Goal: Task Accomplishment & Management: Manage account settings

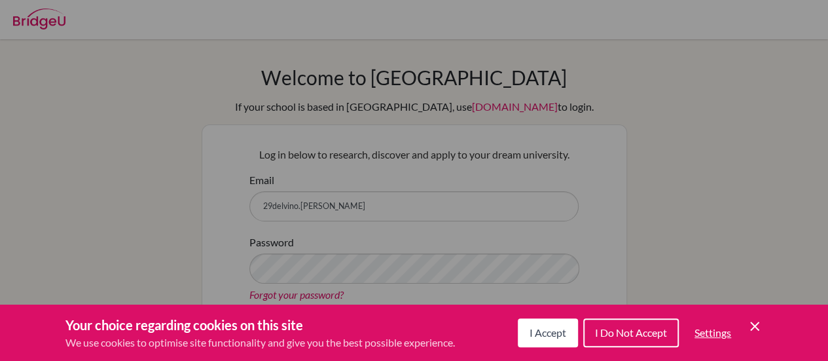
click at [471, 222] on div "Cookie Preferences" at bounding box center [414, 180] width 828 height 361
click at [559, 320] on button "I Accept" at bounding box center [548, 332] width 60 height 29
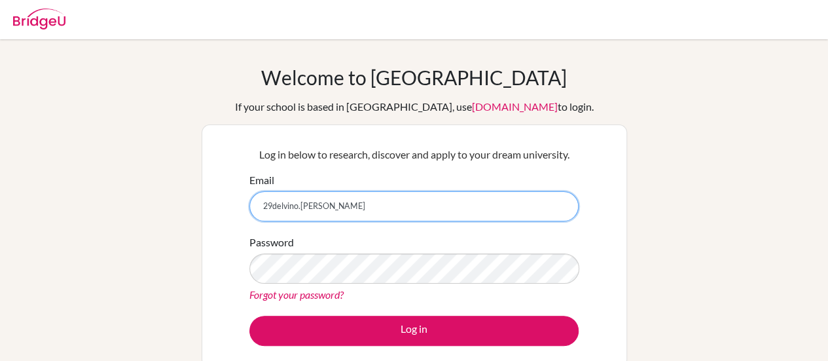
drag, startPoint x: 382, startPoint y: 207, endPoint x: 71, endPoint y: 166, distance: 313.7
click at [71, 166] on div "Welcome to BridgeU If your school is based in China, use app.bridge-u.com.cn to…" at bounding box center [414, 279] width 828 height 428
paste input "@sisschools.org"
type input "29delvino.nicholas@sisschools.org"
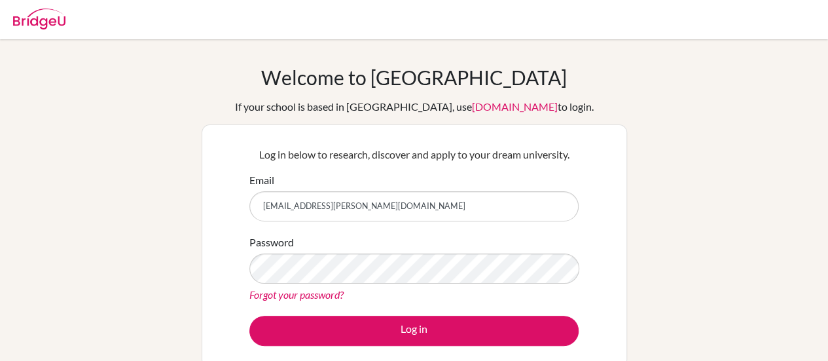
click at [297, 294] on link "Forgot your password?" at bounding box center [296, 294] width 94 height 12
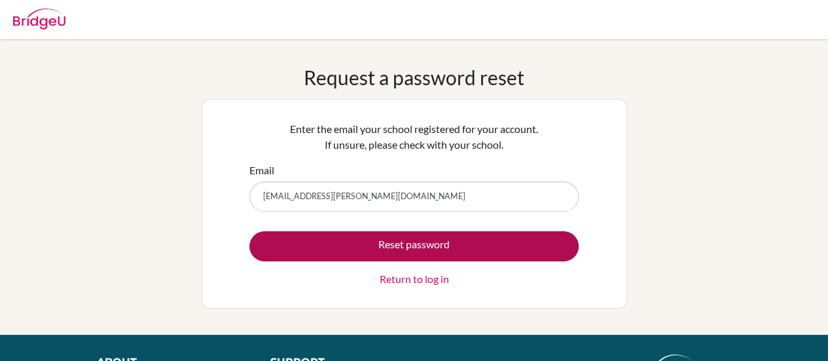
type input "[EMAIL_ADDRESS][PERSON_NAME][DOMAIN_NAME]"
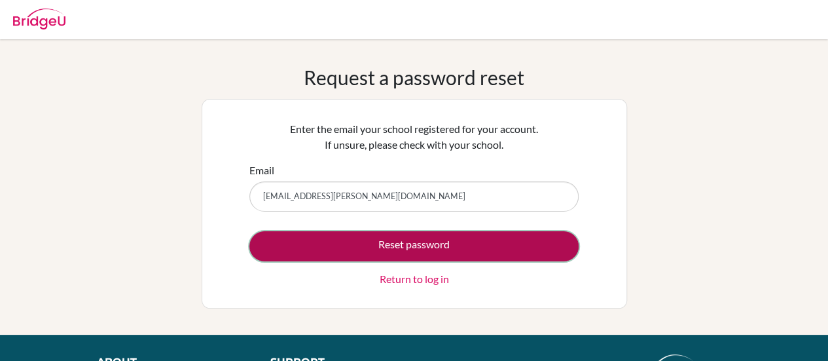
click at [396, 246] on button "Reset password" at bounding box center [413, 246] width 329 height 30
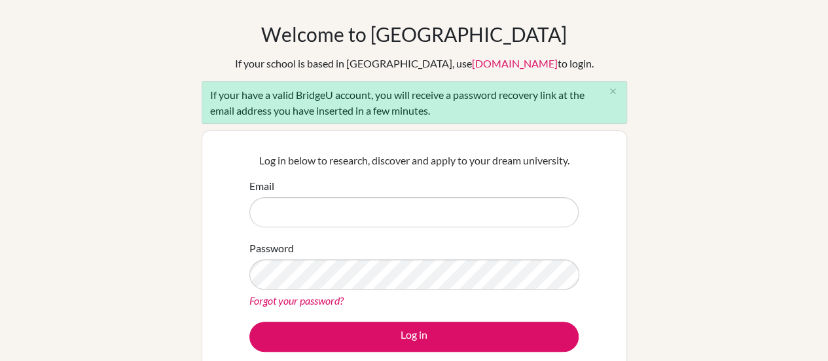
scroll to position [44, 0]
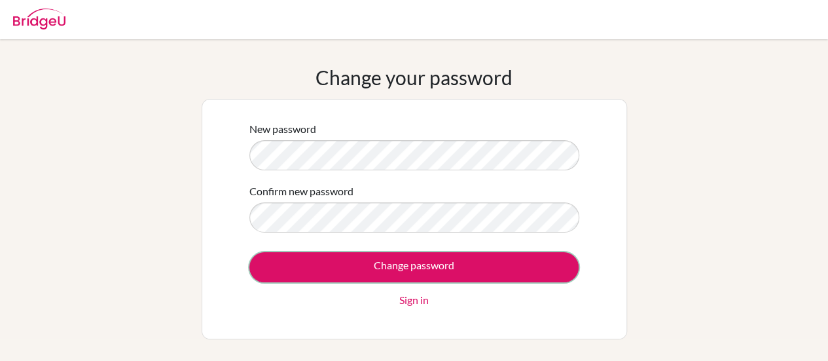
drag, startPoint x: 543, startPoint y: 268, endPoint x: 537, endPoint y: 301, distance: 33.4
click at [543, 269] on input "Change password" at bounding box center [413, 267] width 329 height 30
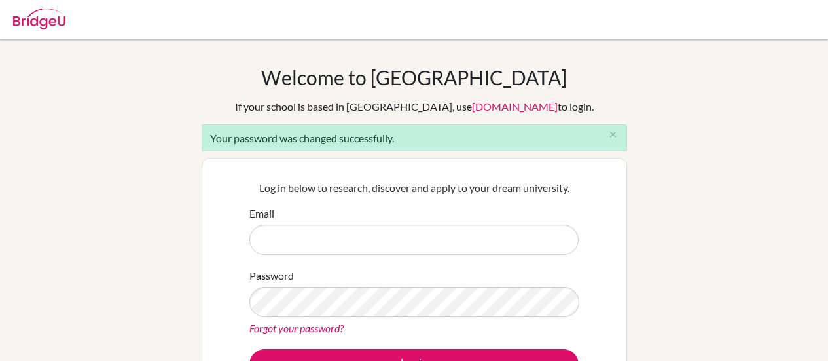
scroll to position [131, 0]
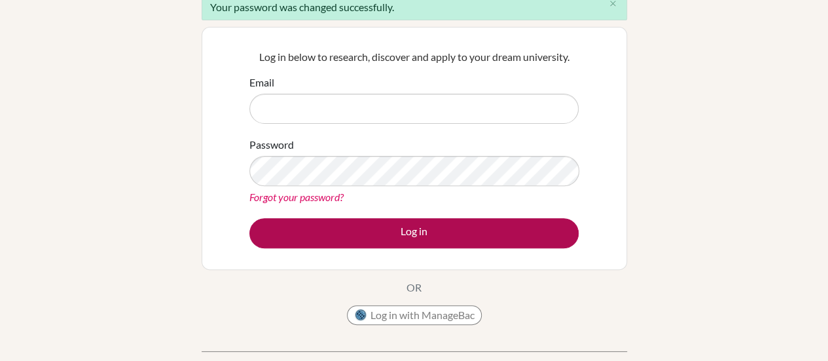
type input "29delvino.nicholas@sisschools.org"
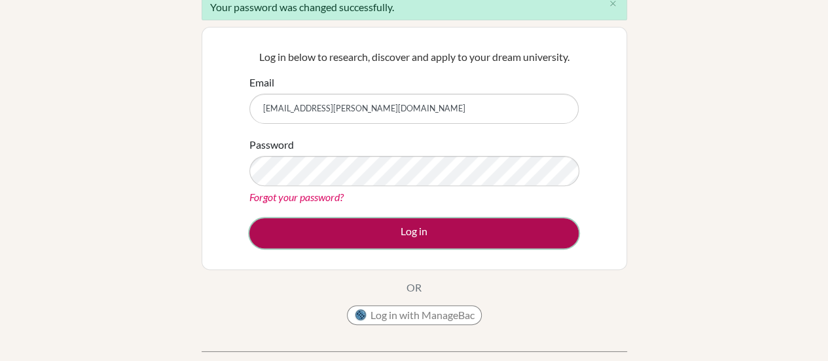
click at [407, 226] on button "Log in" at bounding box center [413, 233] width 329 height 30
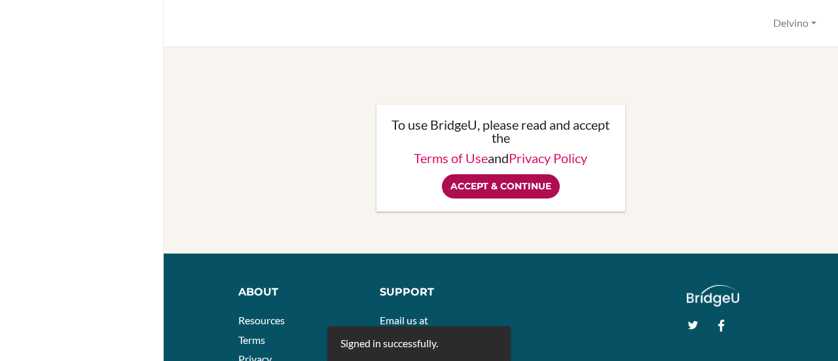
click at [475, 180] on input "Accept & Continue" at bounding box center [501, 186] width 118 height 24
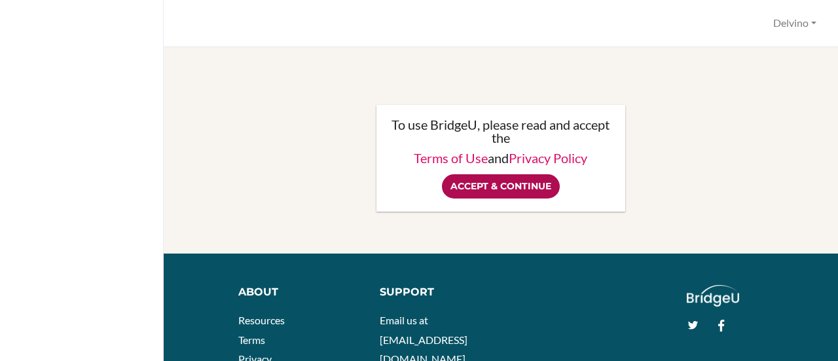
click at [485, 187] on input "Accept & Continue" at bounding box center [501, 186] width 118 height 24
